Goal: Task Accomplishment & Management: Manage account settings

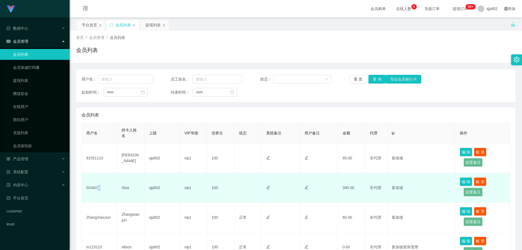
scroll to position [54, 0]
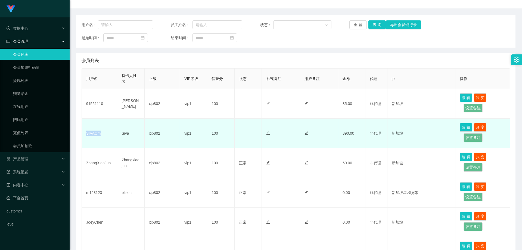
click at [85, 135] on td "SIVAOm" at bounding box center [99, 134] width 35 height 30
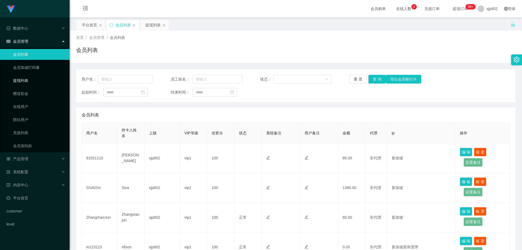
click at [29, 82] on link "提现列表" at bounding box center [39, 80] width 52 height 11
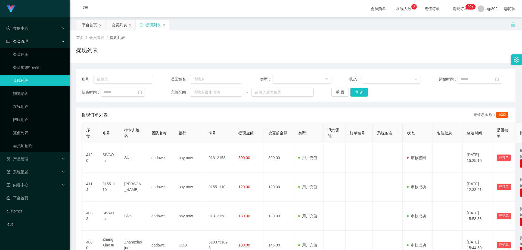
click at [30, 49] on ul "会员列表 会员加减打码量 提现列表 赠送彩金 在线用户 陪玩用户 充值列表 会员加扣款" at bounding box center [35, 100] width 70 height 104
click at [26, 56] on link "会员列表" at bounding box center [39, 54] width 52 height 11
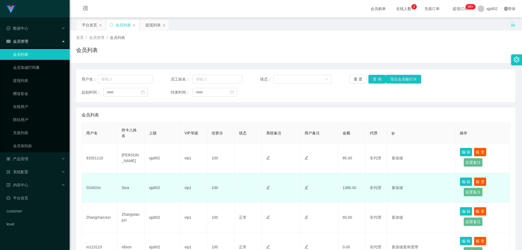
scroll to position [27, 0]
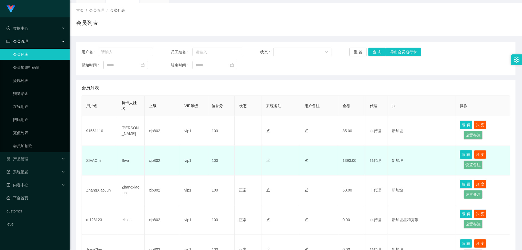
click at [464, 155] on button "编 辑" at bounding box center [466, 154] width 13 height 9
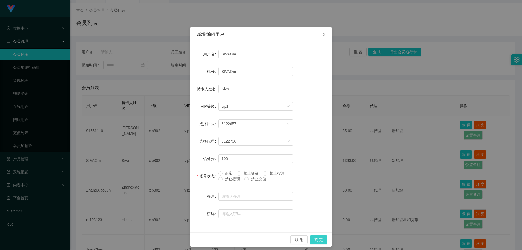
click at [318, 239] on button "确 定" at bounding box center [318, 239] width 17 height 9
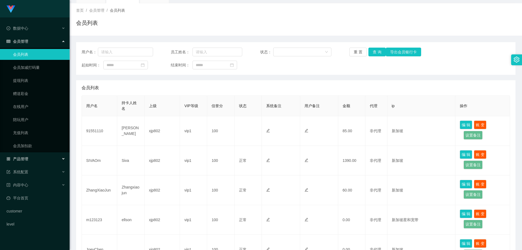
click at [36, 159] on div "产品管理" at bounding box center [35, 158] width 70 height 11
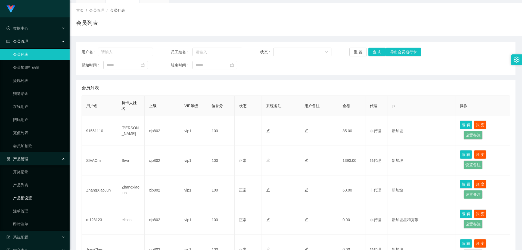
click at [32, 196] on link "产品预设置" at bounding box center [39, 198] width 52 height 11
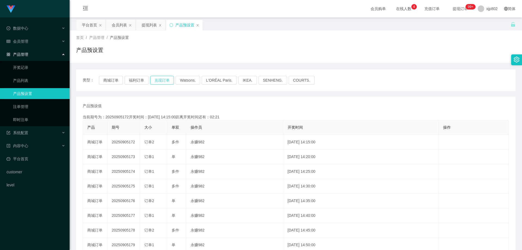
click at [165, 82] on button "兑现订单" at bounding box center [162, 80] width 24 height 9
click at [31, 133] on div "系统配置" at bounding box center [35, 132] width 70 height 11
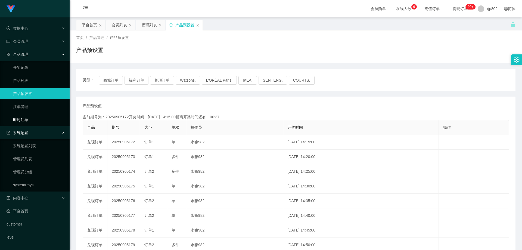
click at [29, 122] on link "即时注单" at bounding box center [39, 119] width 52 height 11
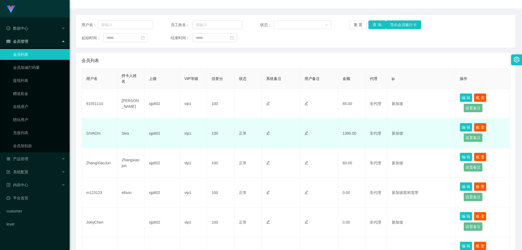
scroll to position [82, 0]
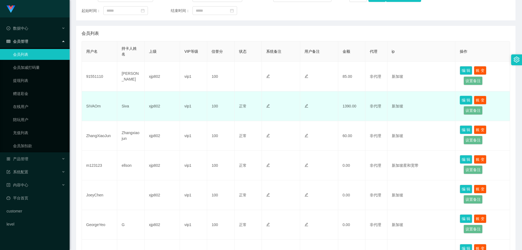
click at [462, 101] on button "编 辑" at bounding box center [466, 100] width 13 height 9
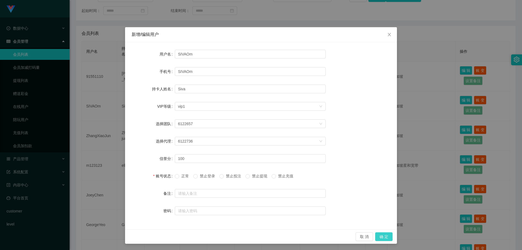
click at [384, 236] on button "确 定" at bounding box center [384, 236] width 17 height 9
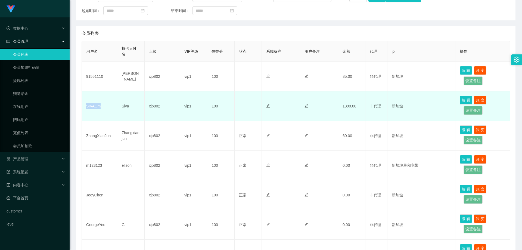
drag, startPoint x: 108, startPoint y: 106, endPoint x: 85, endPoint y: 105, distance: 22.3
click at [85, 105] on td "SIVAOm" at bounding box center [99, 106] width 35 height 30
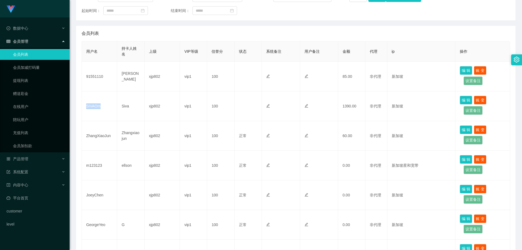
copy td "SIVAOm"
